Goal: Find contact information: Find contact information

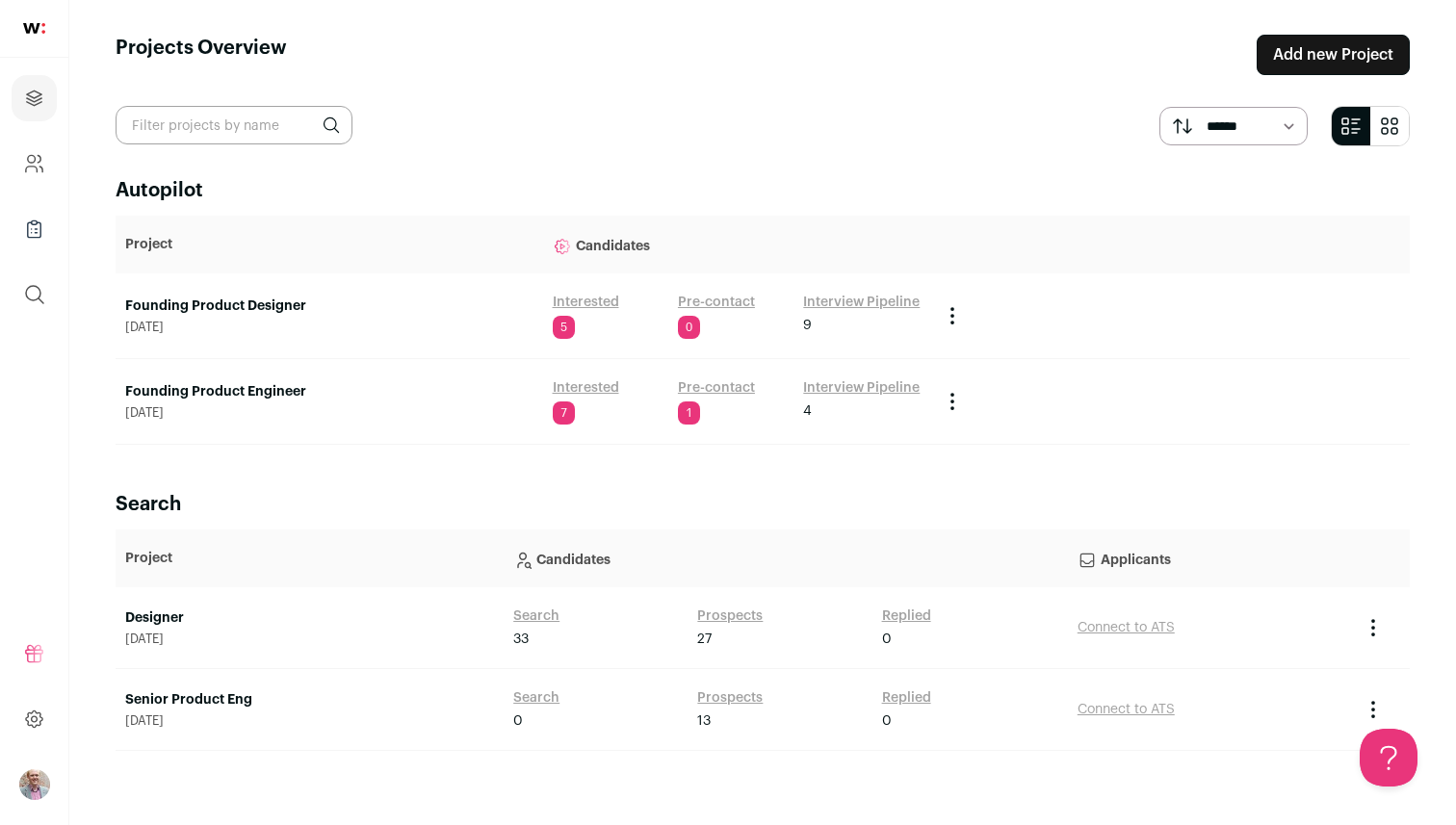
click at [219, 308] on link "Founding Product Designer" at bounding box center [330, 306] width 409 height 19
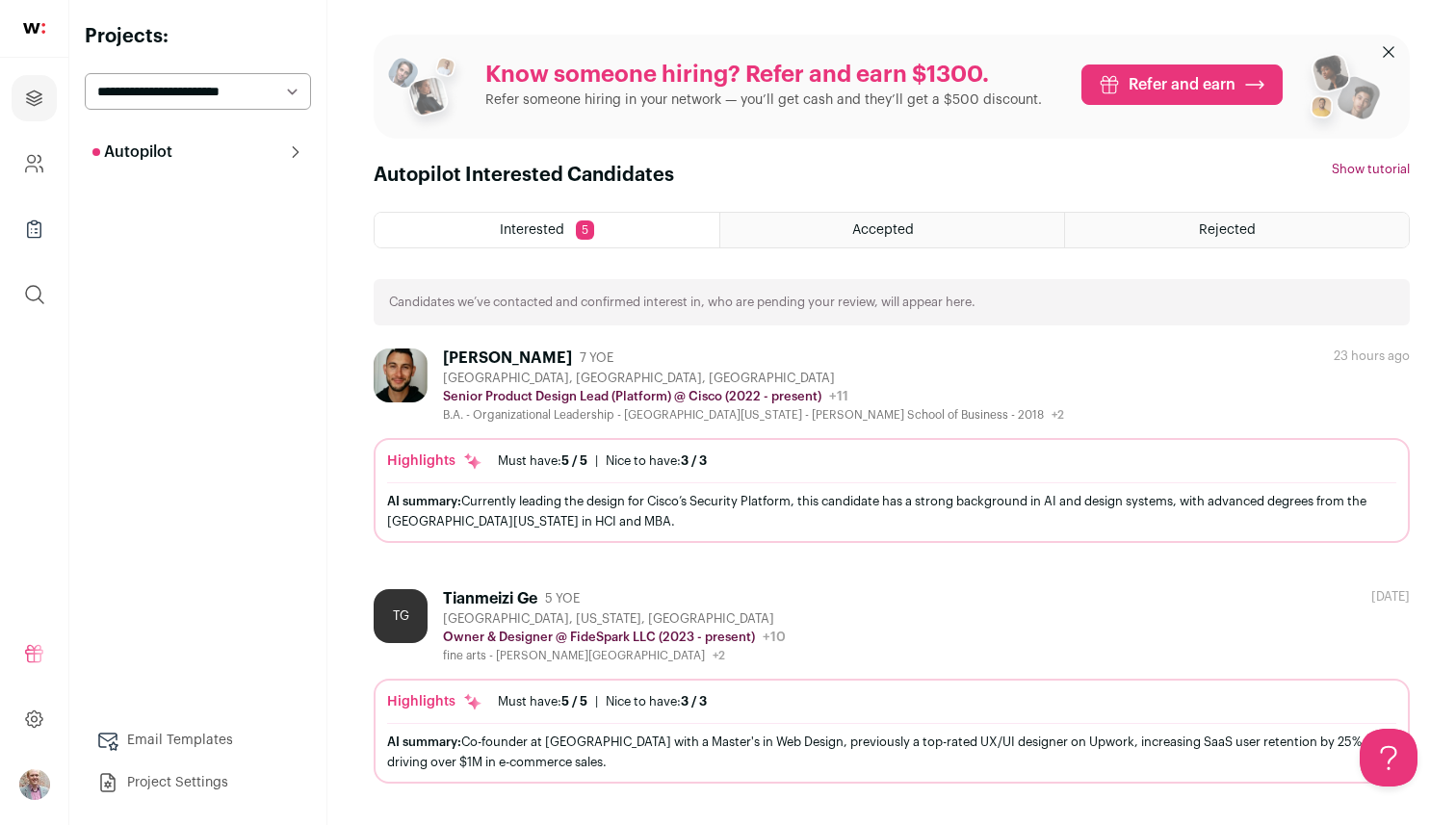
click at [877, 225] on span "Accepted" at bounding box center [883, 230] width 62 height 14
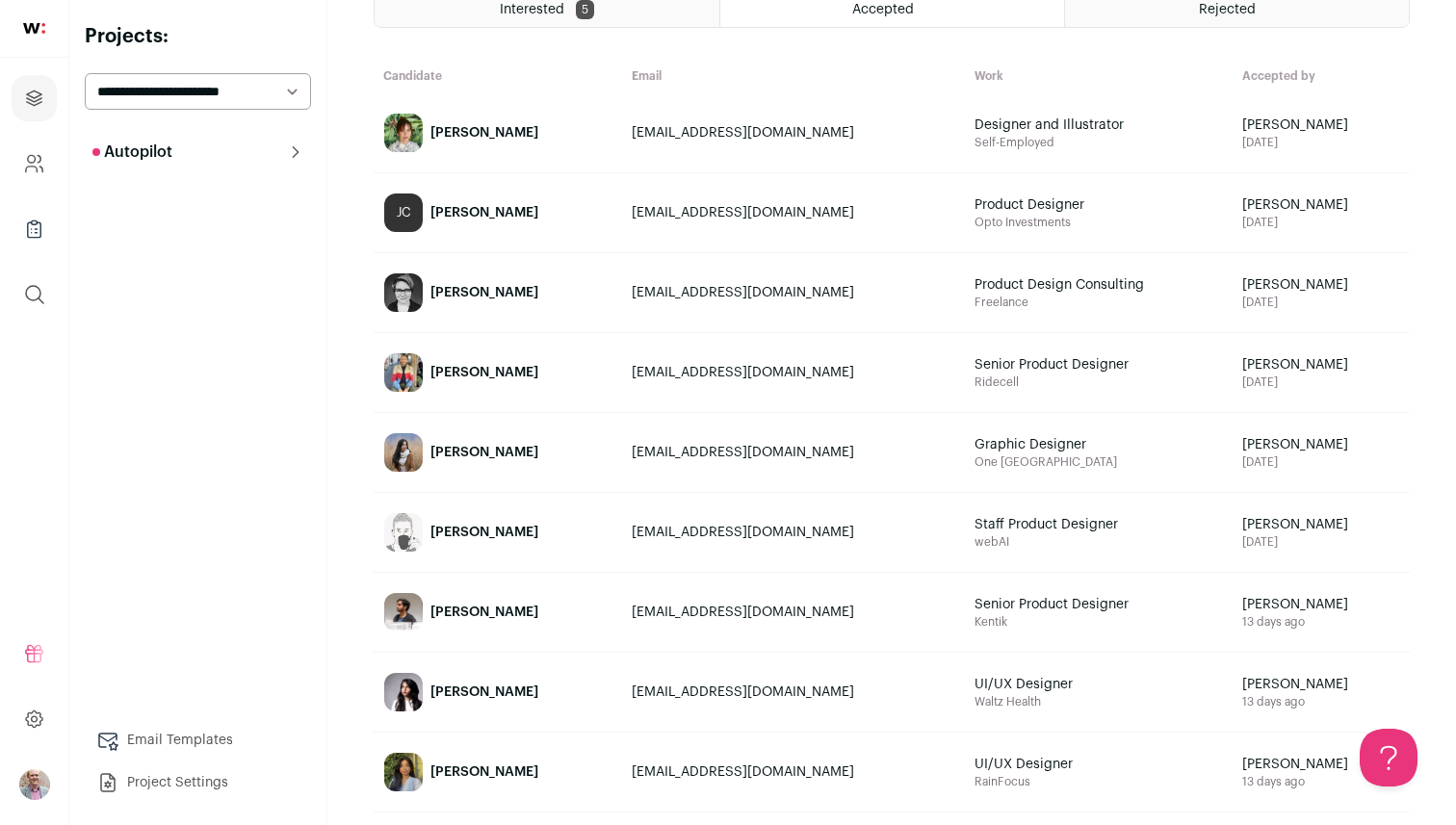
scroll to position [242, 0]
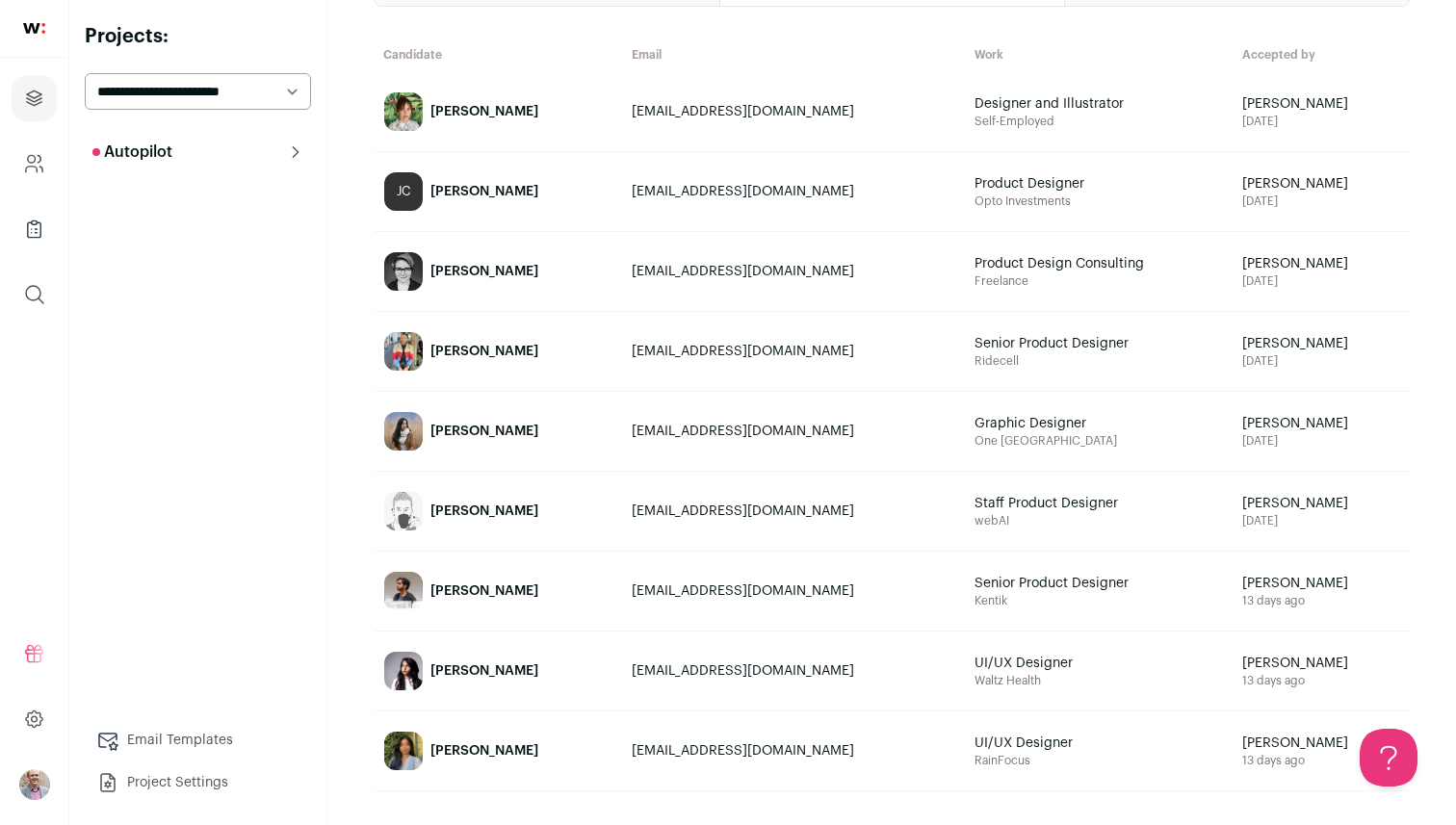
click at [500, 563] on link "[PERSON_NAME]" at bounding box center [497, 591] width 246 height 77
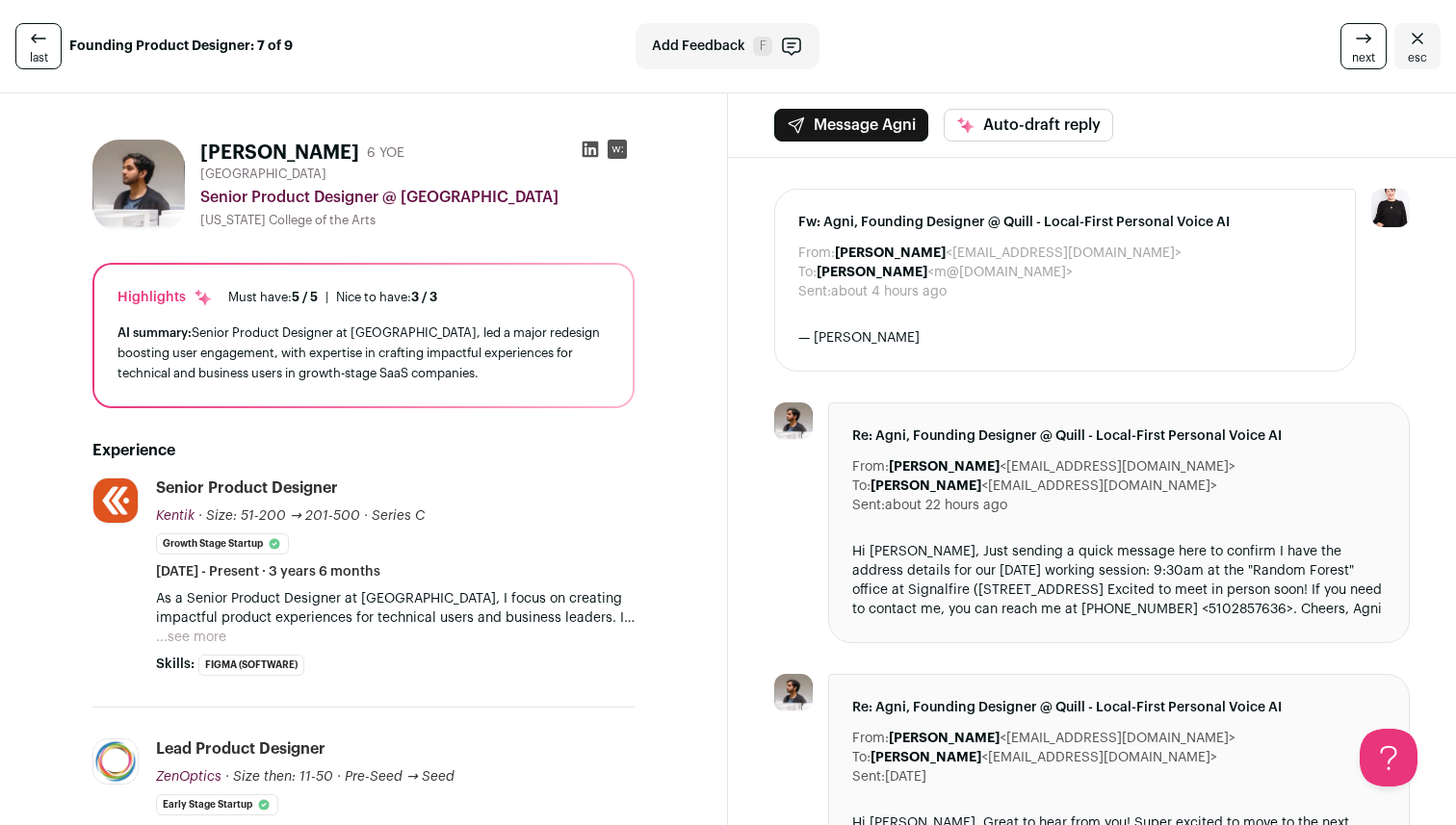
click at [968, 339] on div "— [PERSON_NAME]" at bounding box center [1064, 338] width 533 height 19
click at [958, 583] on div "Hi [PERSON_NAME], Just sending a quick message here to confirm I have the addre…" at bounding box center [1118, 580] width 533 height 77
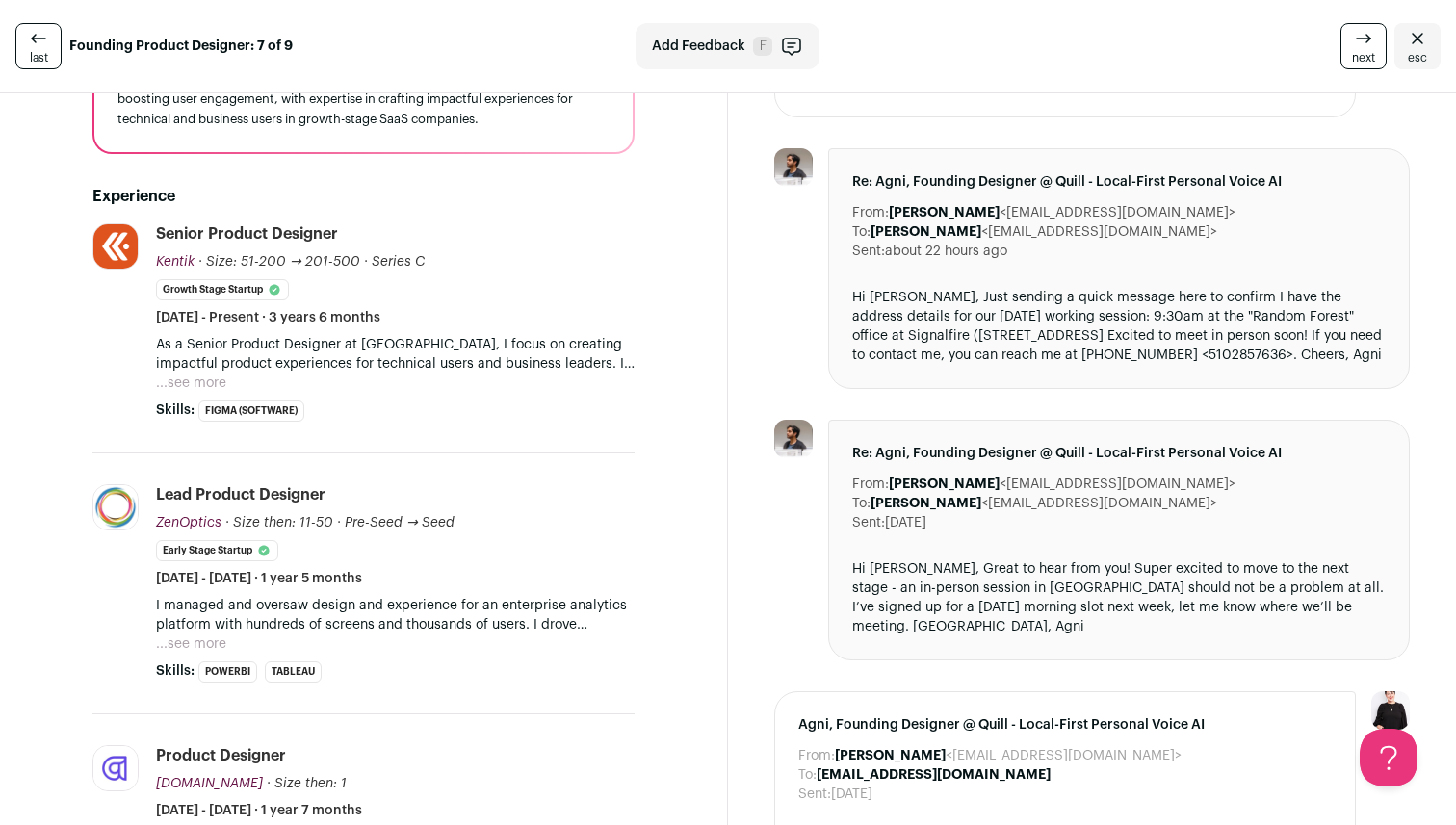
scroll to position [262, 0]
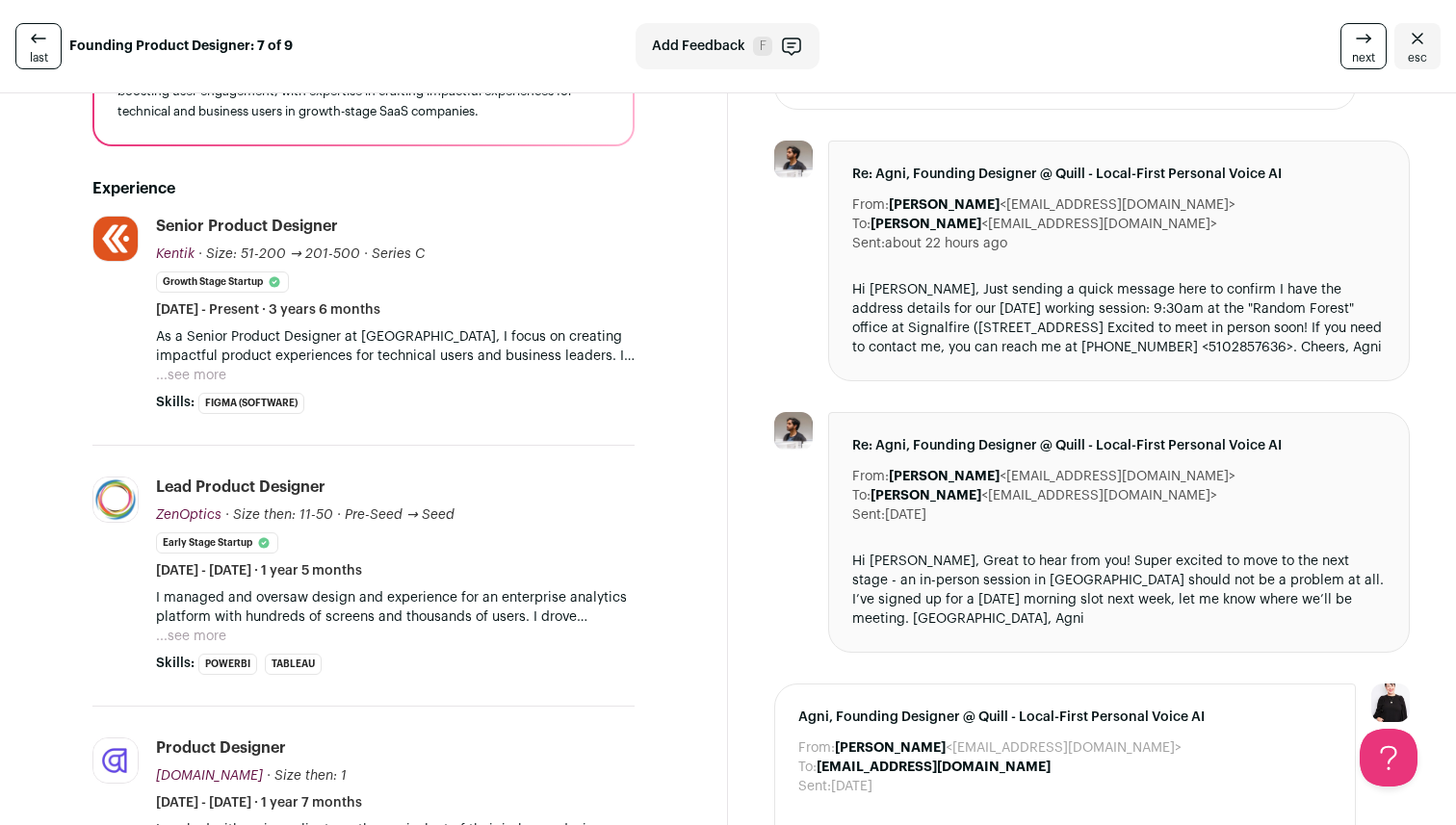
drag, startPoint x: 1131, startPoint y: 208, endPoint x: 982, endPoint y: 212, distance: 149.1
click at [982, 212] on dd "[PERSON_NAME] <[EMAIL_ADDRESS][DOMAIN_NAME]>" at bounding box center [1062, 204] width 347 height 19
copy dd "[EMAIL_ADDRESS][DOMAIN_NAME]"
click at [1201, 310] on div "Hi [PERSON_NAME], Just sending a quick message here to confirm I have the addre…" at bounding box center [1118, 318] width 533 height 77
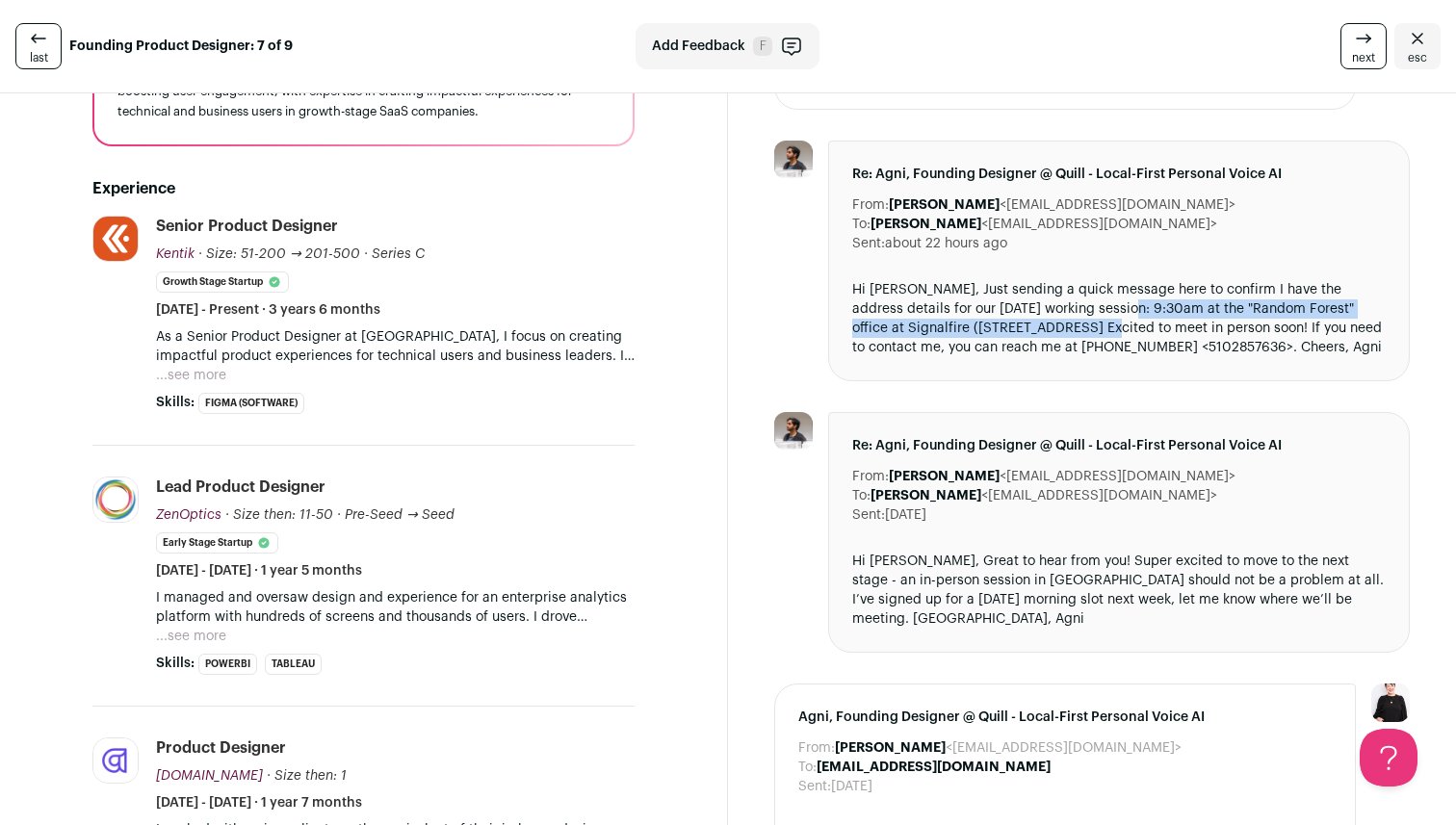
drag, startPoint x: 1086, startPoint y: 311, endPoint x: 1058, endPoint y: 323, distance: 30.5
click at [1058, 323] on div "Hi [PERSON_NAME], Just sending a quick message here to confirm I have the addre…" at bounding box center [1118, 318] width 533 height 77
copy div "9:30am at the "Random Forest" office at [STREET_ADDRESS])"
